Goal: Task Accomplishment & Management: Use online tool/utility

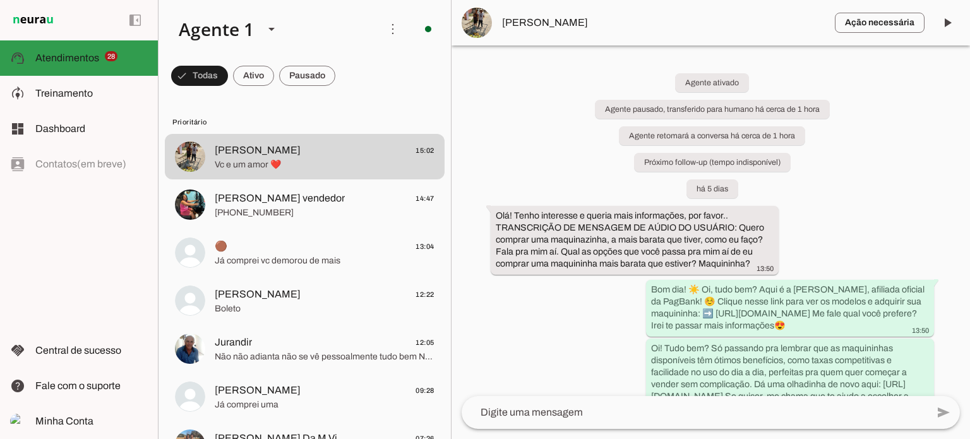
click at [50, 57] on span "Atendimentos" at bounding box center [67, 57] width 64 height 11
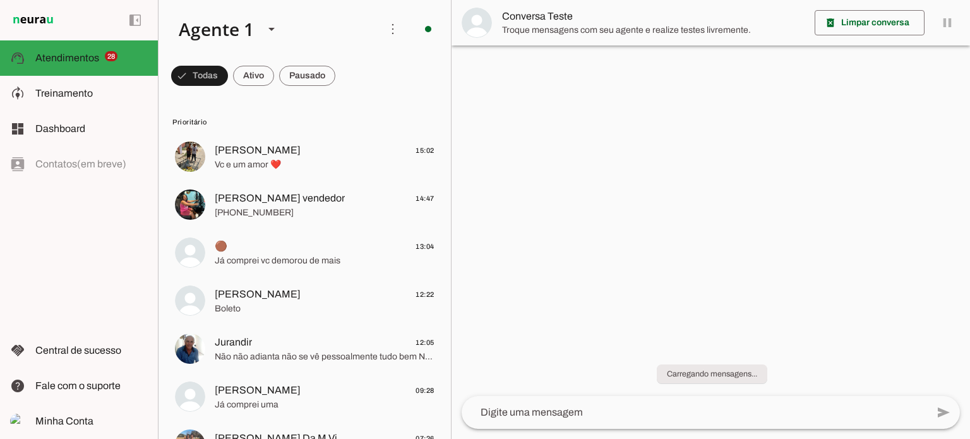
scroll to position [86, 0]
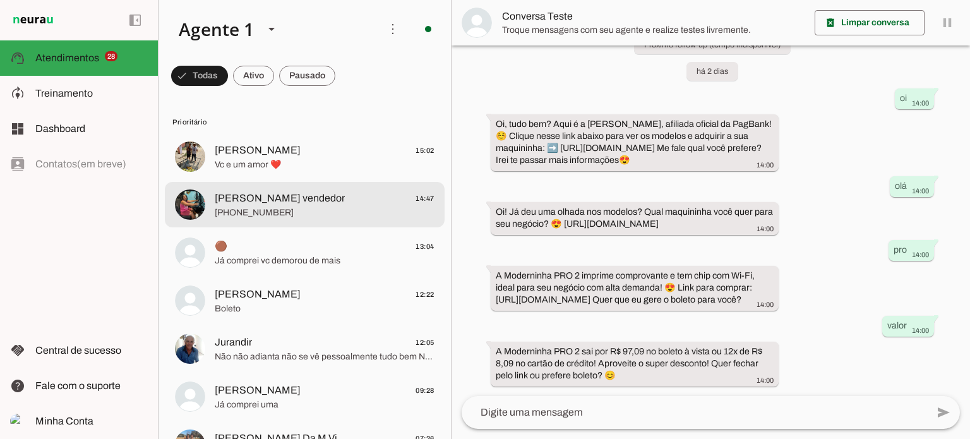
click at [331, 179] on md-item "[PERSON_NAME] vendedor 14:47 [PHONE_NUMBER]" at bounding box center [305, 156] width 280 height 45
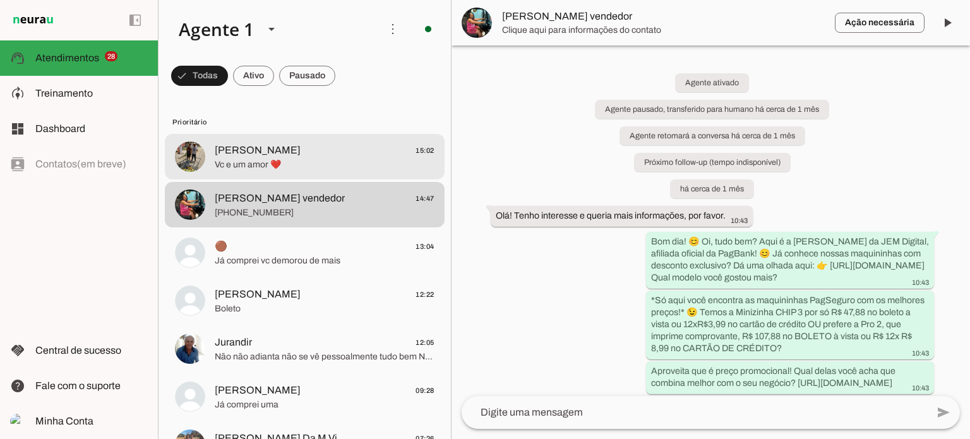
click at [290, 164] on span "Vc e um amor ❤️" at bounding box center [325, 164] width 220 height 13
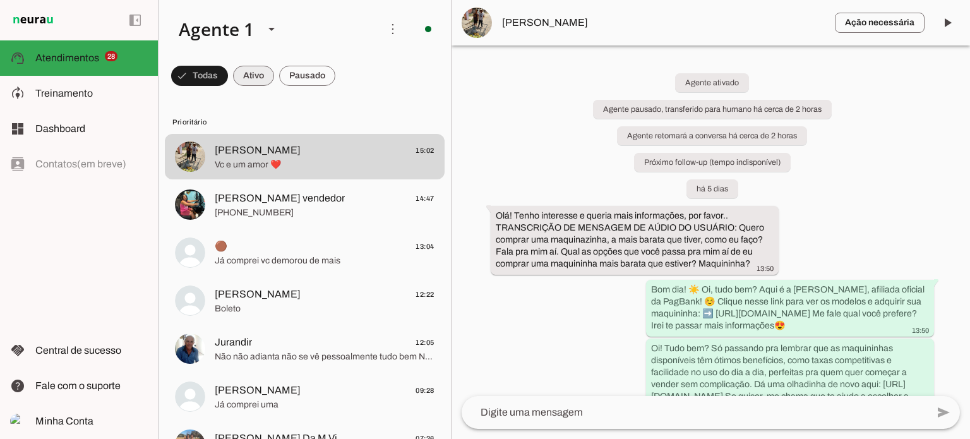
click at [228, 74] on span at bounding box center [199, 76] width 57 height 30
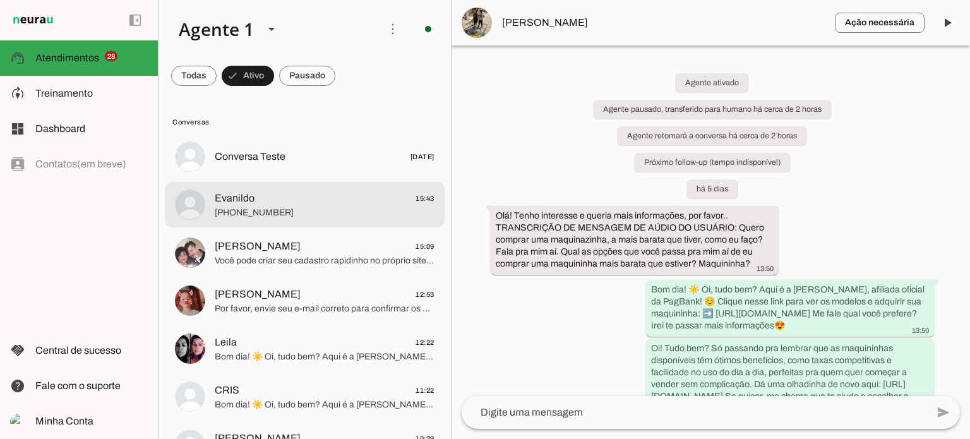
click at [391, 199] on span "Evanildo 15:43" at bounding box center [325, 199] width 220 height 16
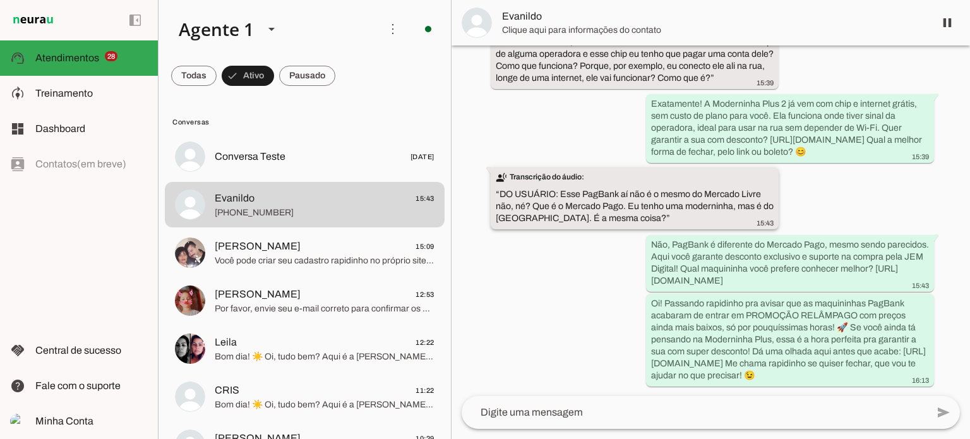
scroll to position [460, 0]
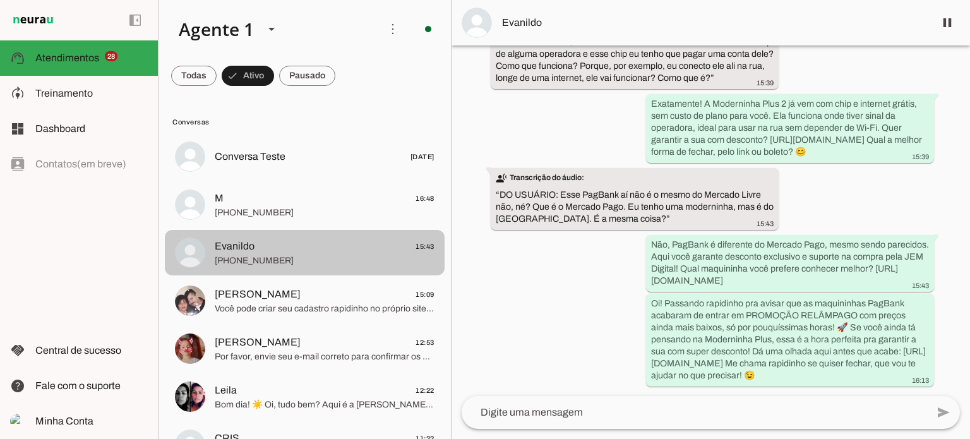
click at [306, 179] on md-item "Evanildo 15:43 [PHONE_NUMBER]" at bounding box center [305, 156] width 280 height 45
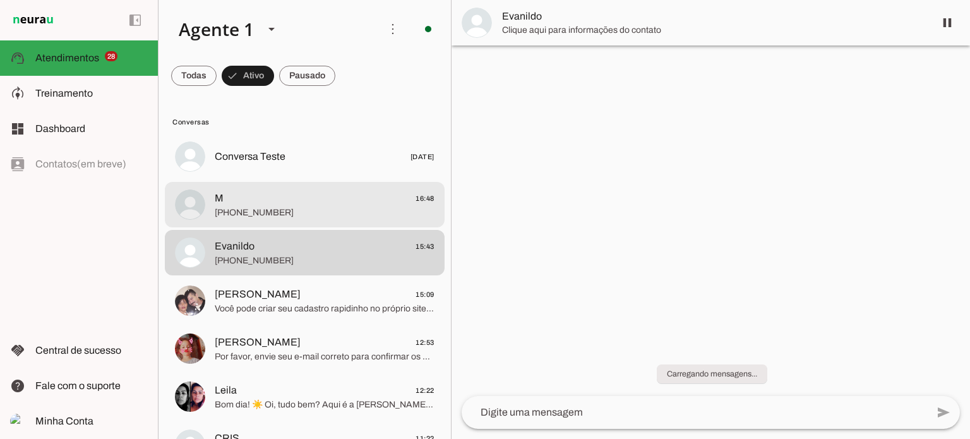
click at [328, 206] on span "[PHONE_NUMBER]" at bounding box center [325, 212] width 220 height 13
